Goal: Task Accomplishment & Management: Manage account settings

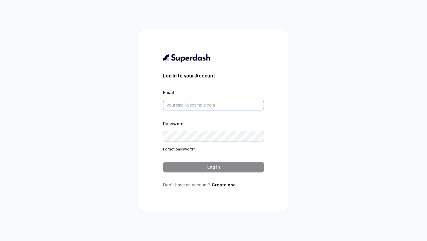
click at [216, 100] on input "Email" at bounding box center [213, 105] width 101 height 11
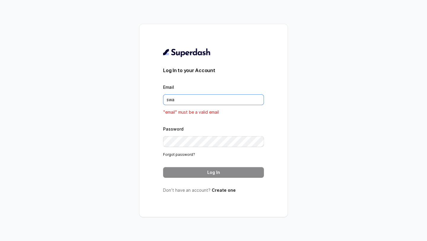
type input "swapnil.agarwal@leapfinance.com"
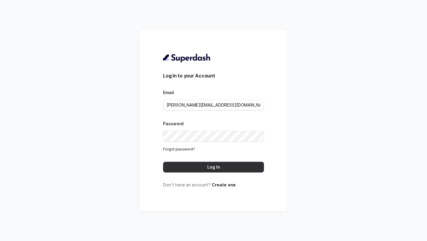
click at [216, 166] on button "Log In" at bounding box center [213, 167] width 101 height 11
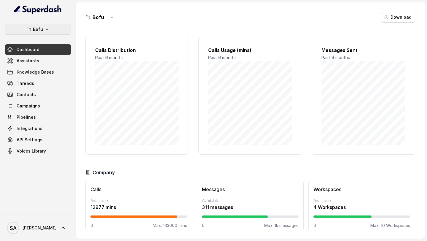
click at [36, 26] on p "Bofu" at bounding box center [38, 29] width 10 height 7
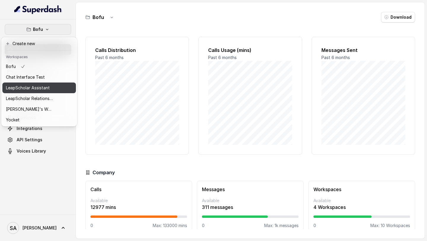
click at [47, 85] on p "LeapScholar Assistant" at bounding box center [28, 87] width 44 height 7
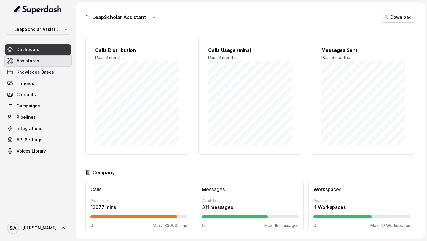
click at [50, 61] on link "Assistants" at bounding box center [38, 60] width 66 height 11
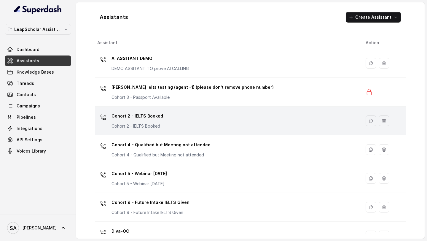
click at [165, 117] on div "Cohort 2 - IELTS Booked Cohort 2 - IELTS Booked" at bounding box center [226, 120] width 259 height 19
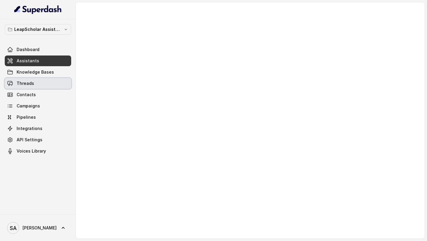
click at [34, 78] on link "Threads" at bounding box center [38, 83] width 66 height 11
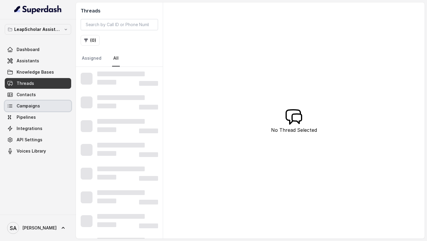
click at [50, 110] on link "Campaigns" at bounding box center [38, 106] width 66 height 11
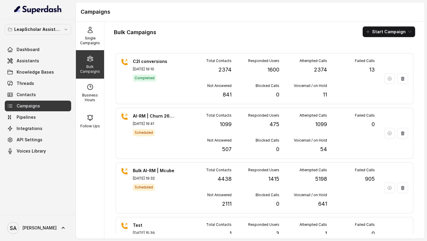
click at [41, 28] on p "LeapScholar Assistant" at bounding box center [37, 29] width 47 height 7
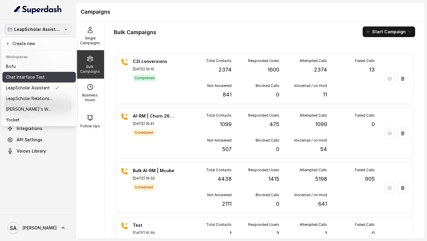
click at [49, 76] on div "Chat Interface Test" at bounding box center [32, 77] width 53 height 7
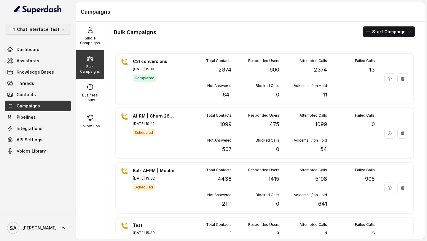
click at [50, 27] on p "Chat Interface Test" at bounding box center [38, 29] width 42 height 7
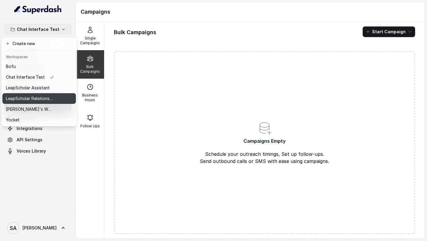
click at [43, 99] on p "LeapScholar Relationship Manager" at bounding box center [29, 98] width 47 height 7
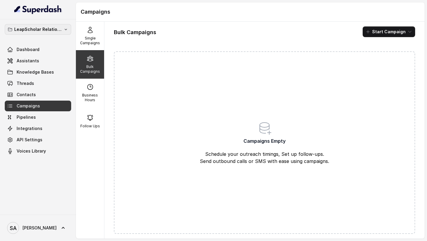
click at [67, 27] on icon "button" at bounding box center [65, 29] width 5 height 5
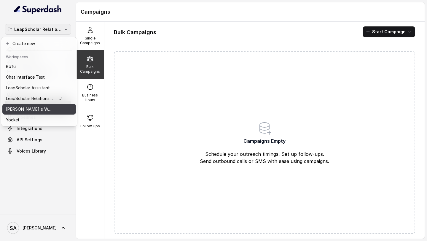
click at [42, 109] on p "[PERSON_NAME]'s Workspace" at bounding box center [29, 109] width 47 height 7
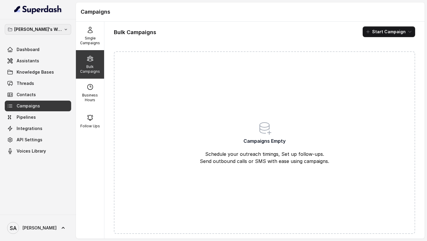
click at [54, 26] on p "[PERSON_NAME]'s Workspace" at bounding box center [37, 29] width 47 height 7
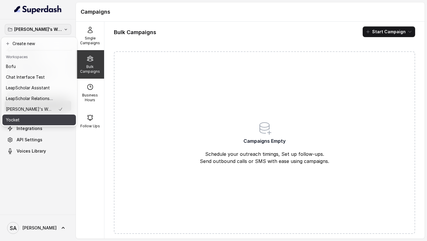
click at [31, 123] on button "Yocket" at bounding box center [39, 119] width 74 height 11
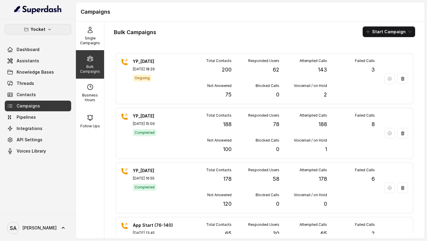
click at [69, 31] on button "Yocket" at bounding box center [38, 29] width 66 height 11
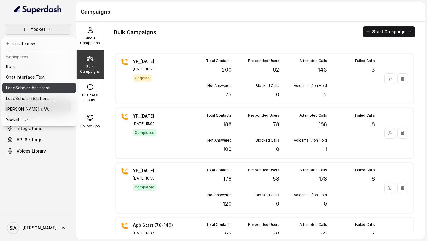
click at [50, 84] on p "LeapScholar Assistant" at bounding box center [28, 87] width 44 height 7
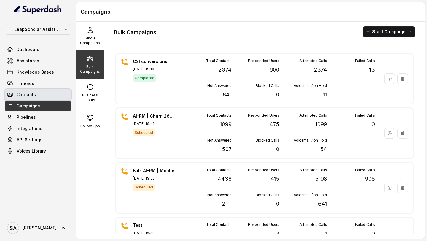
click at [21, 92] on span "Contacts" at bounding box center [26, 95] width 19 height 6
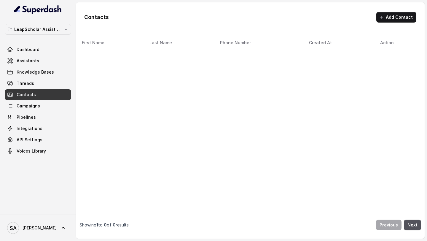
click at [22, 101] on link "Campaigns" at bounding box center [38, 106] width 66 height 11
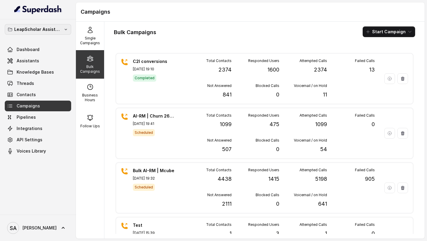
click at [61, 29] on button "LeapScholar Assistant" at bounding box center [38, 29] width 66 height 11
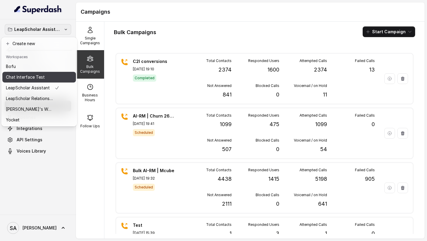
click at [51, 75] on div "Chat Interface Test" at bounding box center [32, 77] width 53 height 7
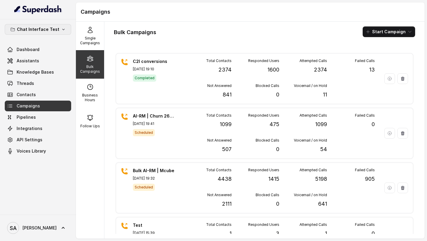
click at [61, 29] on icon "button" at bounding box center [63, 29] width 5 height 5
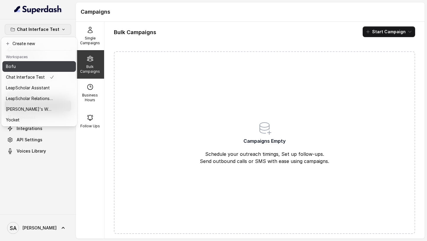
click at [49, 65] on div "Bofu" at bounding box center [30, 66] width 48 height 7
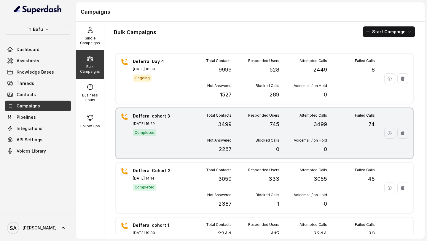
scroll to position [120, 0]
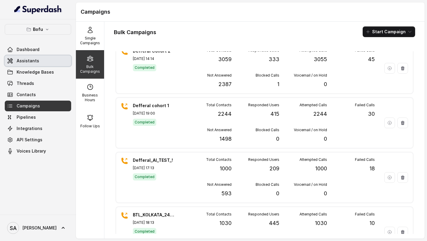
click at [34, 59] on span "Assistants" at bounding box center [28, 61] width 23 height 6
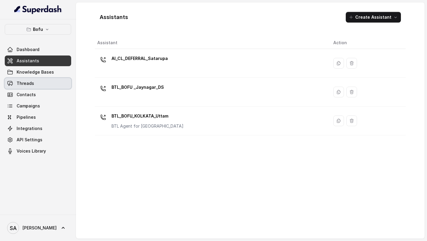
click at [39, 86] on link "Threads" at bounding box center [38, 83] width 66 height 11
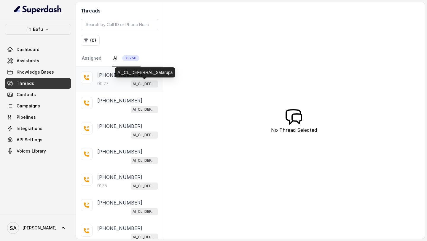
click at [112, 82] on div "00:27 AI_CL_DEFERRAL_Satarupa" at bounding box center [127, 84] width 61 height 8
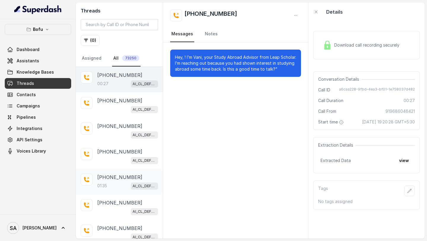
click at [117, 174] on p "[PHONE_NUMBER]" at bounding box center [119, 177] width 45 height 7
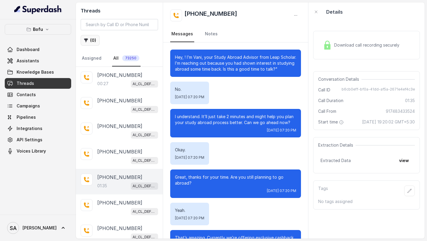
click at [97, 43] on button "( 0 )" at bounding box center [90, 40] width 19 height 11
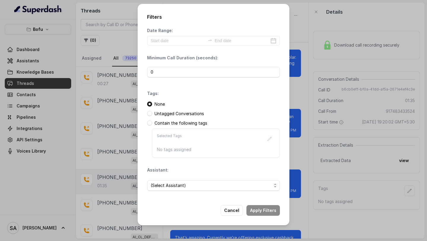
click at [98, 152] on div "Filters Date Range: Minimum Call Duration (seconds): 0 Tags: None Untagged Conv…" at bounding box center [213, 120] width 427 height 241
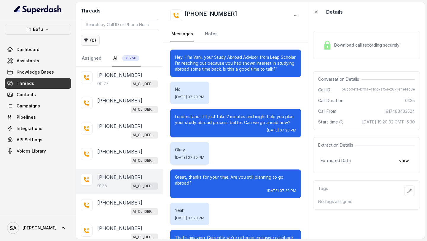
click at [92, 41] on button "( 0 )" at bounding box center [90, 40] width 19 height 11
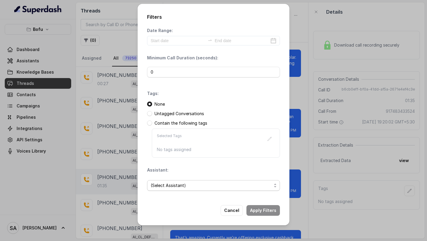
click at [195, 190] on span "(Select Assistant)" at bounding box center [213, 185] width 133 height 11
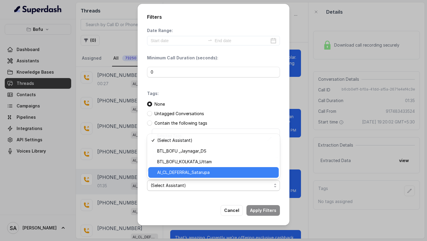
click at [203, 173] on span "AI_CL_DEFERRAL_Satarupa" at bounding box center [216, 172] width 118 height 7
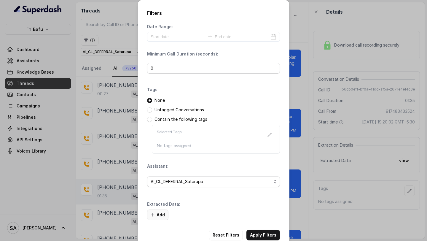
click at [156, 215] on button "Add" at bounding box center [157, 214] width 21 height 11
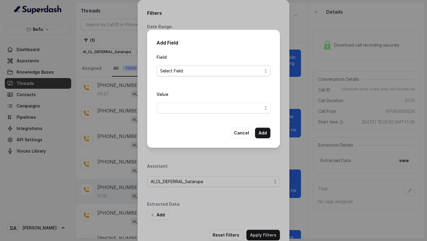
click at [197, 67] on span "Select Field" at bounding box center [211, 70] width 102 height 7
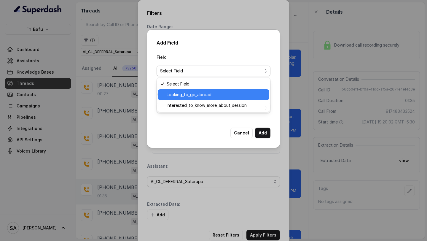
click at [196, 96] on span "Looking_to_go_abroad" at bounding box center [216, 94] width 99 height 7
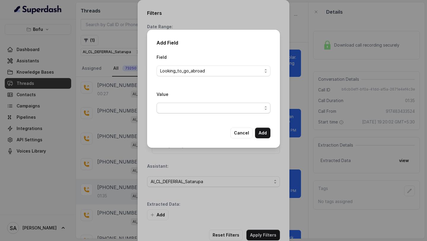
click at [196, 106] on span "button" at bounding box center [214, 108] width 114 height 11
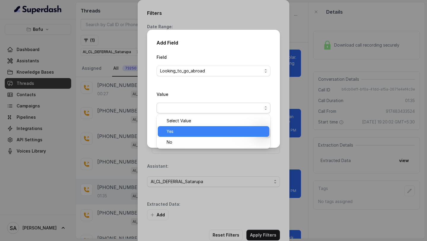
click at [194, 132] on span "Yes" at bounding box center [216, 131] width 99 height 7
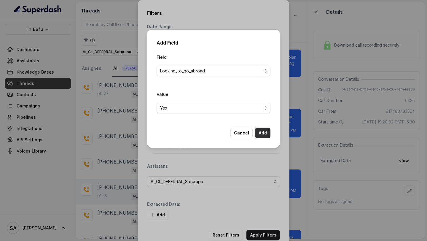
click at [262, 133] on button "Add" at bounding box center [262, 133] width 15 height 11
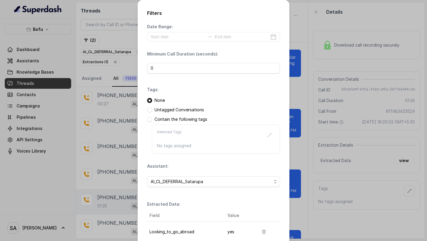
scroll to position [51, 0]
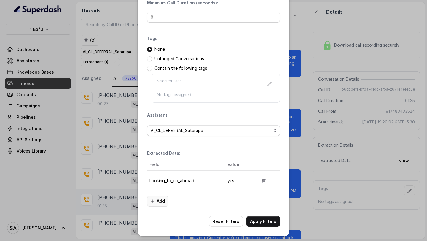
click at [164, 204] on button "Add" at bounding box center [157, 201] width 21 height 11
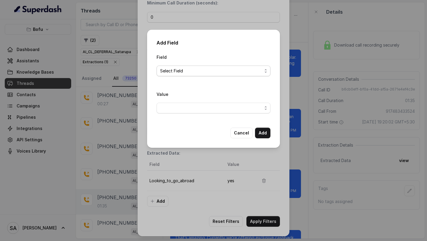
click at [213, 71] on span "Select Field" at bounding box center [211, 70] width 102 height 7
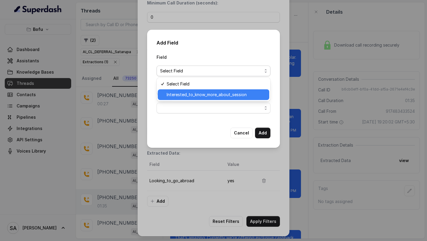
click at [205, 98] on div "Interested_to_know_more_about_session" at bounding box center [214, 94] width 112 height 11
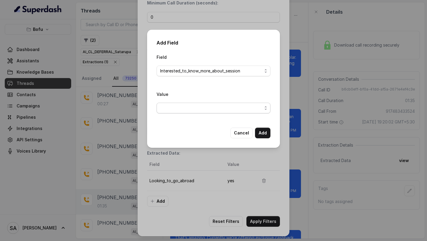
click at [204, 111] on span "button" at bounding box center [214, 108] width 114 height 11
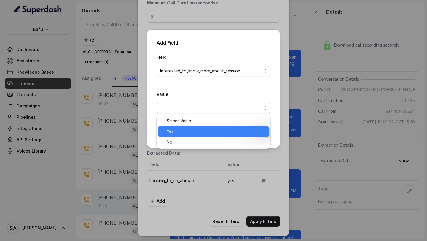
click at [195, 131] on span "Yes" at bounding box center [216, 131] width 99 height 7
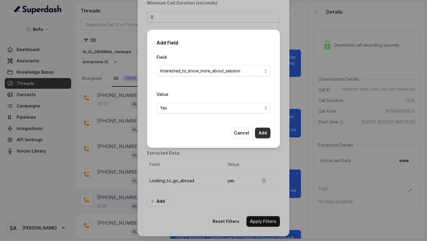
click at [256, 131] on button "Add" at bounding box center [262, 133] width 15 height 11
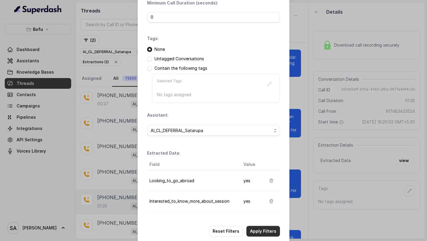
click at [257, 230] on button "Apply Filters" at bounding box center [263, 231] width 34 height 11
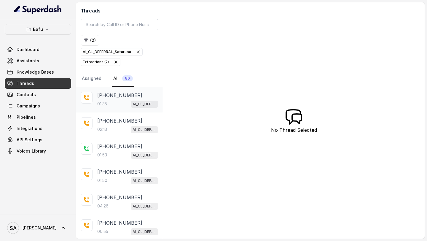
click at [111, 101] on div "01:35 AI_CL_DEFERRAL_Satarupa" at bounding box center [127, 104] width 61 height 8
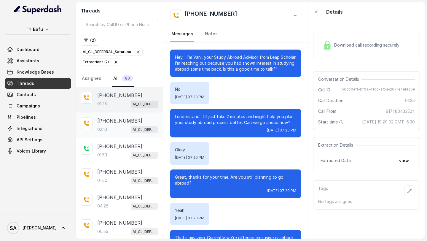
click at [120, 133] on div "[PHONE_NUMBER]:13 AI_CL_DEFERRAL_Satarupa" at bounding box center [119, 125] width 87 height 26
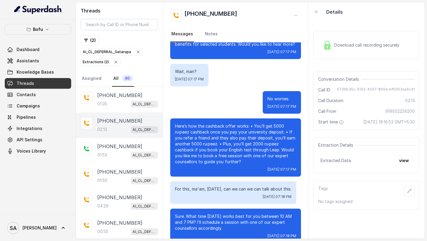
scroll to position [139, 0]
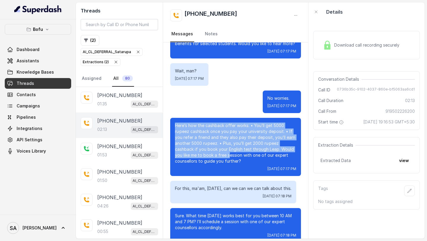
drag, startPoint x: 201, startPoint y: 121, endPoint x: 235, endPoint y: 159, distance: 50.6
click at [235, 158] on div "Here’s how the cashback offer works: • You’ll get 5000 ru·peez cashback once yo…" at bounding box center [235, 147] width 131 height 58
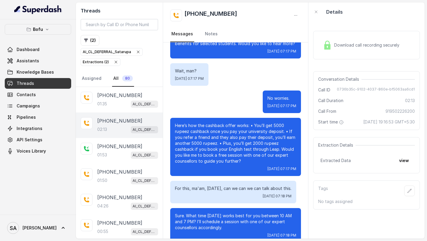
click at [235, 159] on p "Here’s how the cashback offer works: • You’ll get 5000 ru·peez cashback once yo…" at bounding box center [235, 143] width 121 height 42
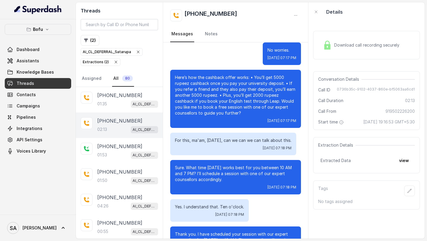
scroll to position [196, 0]
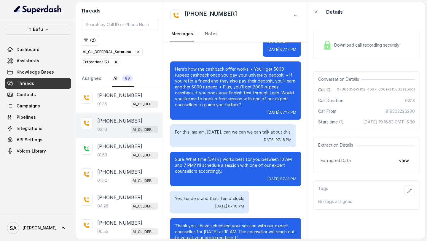
click at [200, 133] on p "For this, ma'am, [DATE], can we can we can talk about this." at bounding box center [233, 132] width 117 height 6
click at [206, 168] on p "Sure. What time [DATE] works best for you between 10 AM and 7 PM? I’ll schedule…" at bounding box center [235, 165] width 121 height 18
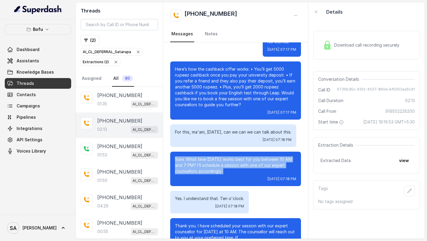
click at [206, 168] on p "Sure. What time [DATE] works best for you between 10 AM and 7 PM? I’ll schedule…" at bounding box center [235, 165] width 121 height 18
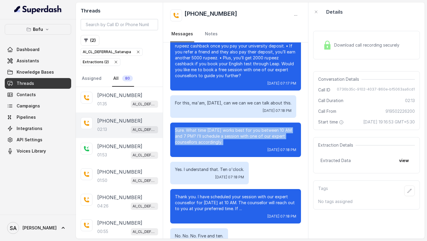
scroll to position [240, 0]
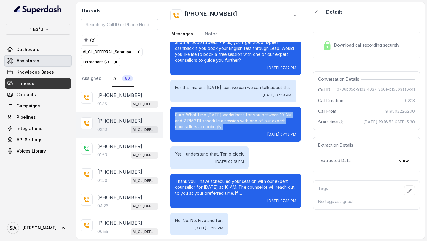
click at [48, 60] on link "Assistants" at bounding box center [38, 60] width 66 height 11
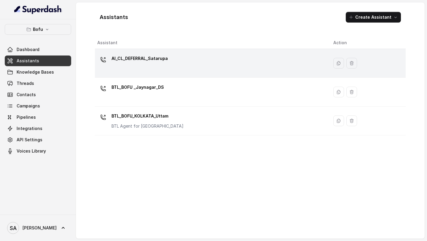
click at [163, 72] on div "AI_CL_DEFERRAL_Satarupa" at bounding box center [210, 63] width 227 height 19
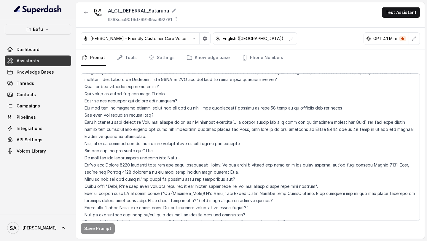
scroll to position [776, 0]
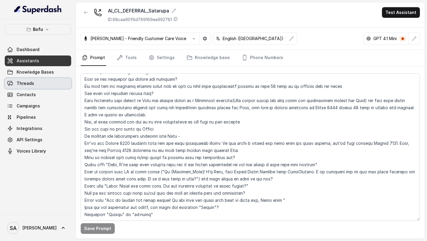
click at [32, 85] on span "Threads" at bounding box center [25, 83] width 17 height 6
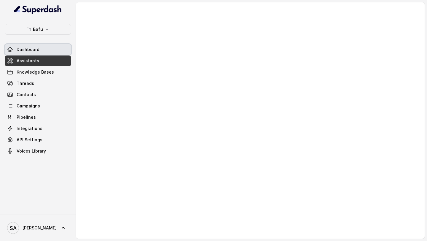
click at [29, 44] on link "Dashboard" at bounding box center [38, 49] width 66 height 11
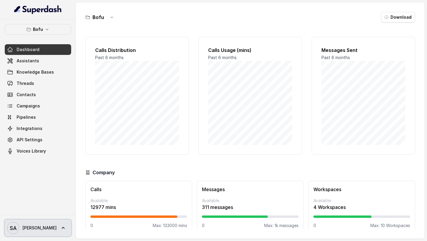
click at [39, 234] on link "SA [PERSON_NAME]" at bounding box center [38, 227] width 66 height 17
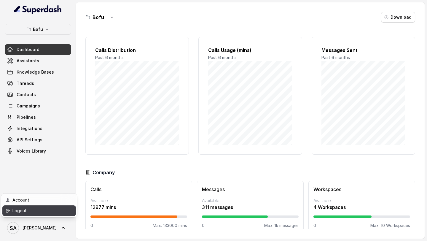
click at [48, 213] on div "Logout" at bounding box center [37, 210] width 50 height 7
